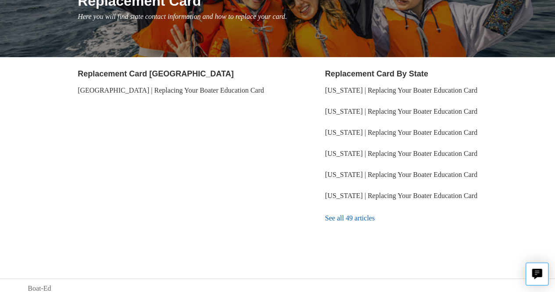
scroll to position [129, 0]
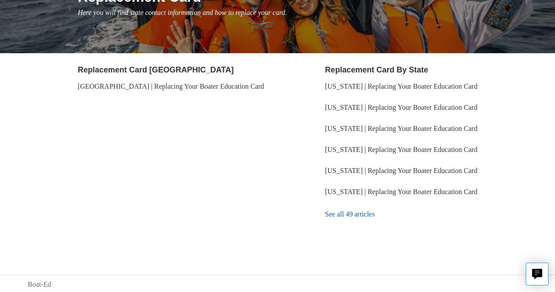
click at [356, 212] on link "See all 49 articles" at bounding box center [426, 214] width 202 height 24
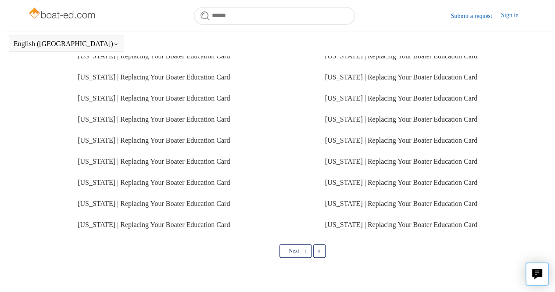
scroll to position [250, 0]
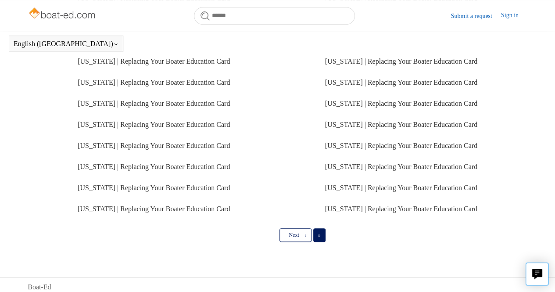
click at [324, 241] on link "Last »" at bounding box center [319, 234] width 12 height 13
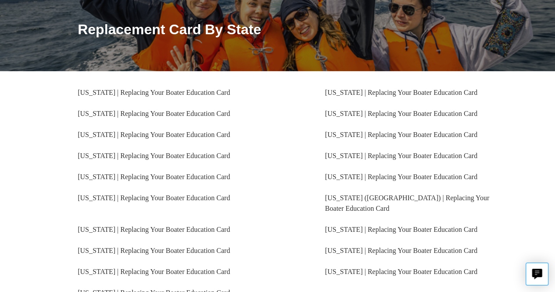
scroll to position [116, 0]
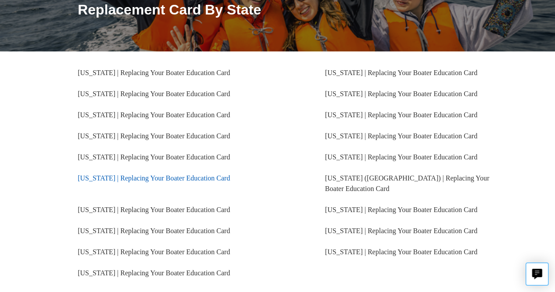
click at [183, 179] on link "Florida | Replacing Your Boater Education Card" at bounding box center [154, 177] width 152 height 7
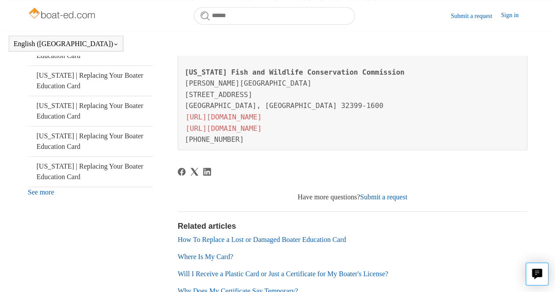
scroll to position [287, 0]
click at [262, 126] on link "[URL][DOMAIN_NAME]" at bounding box center [224, 128] width 78 height 10
